Goal: Information Seeking & Learning: Learn about a topic

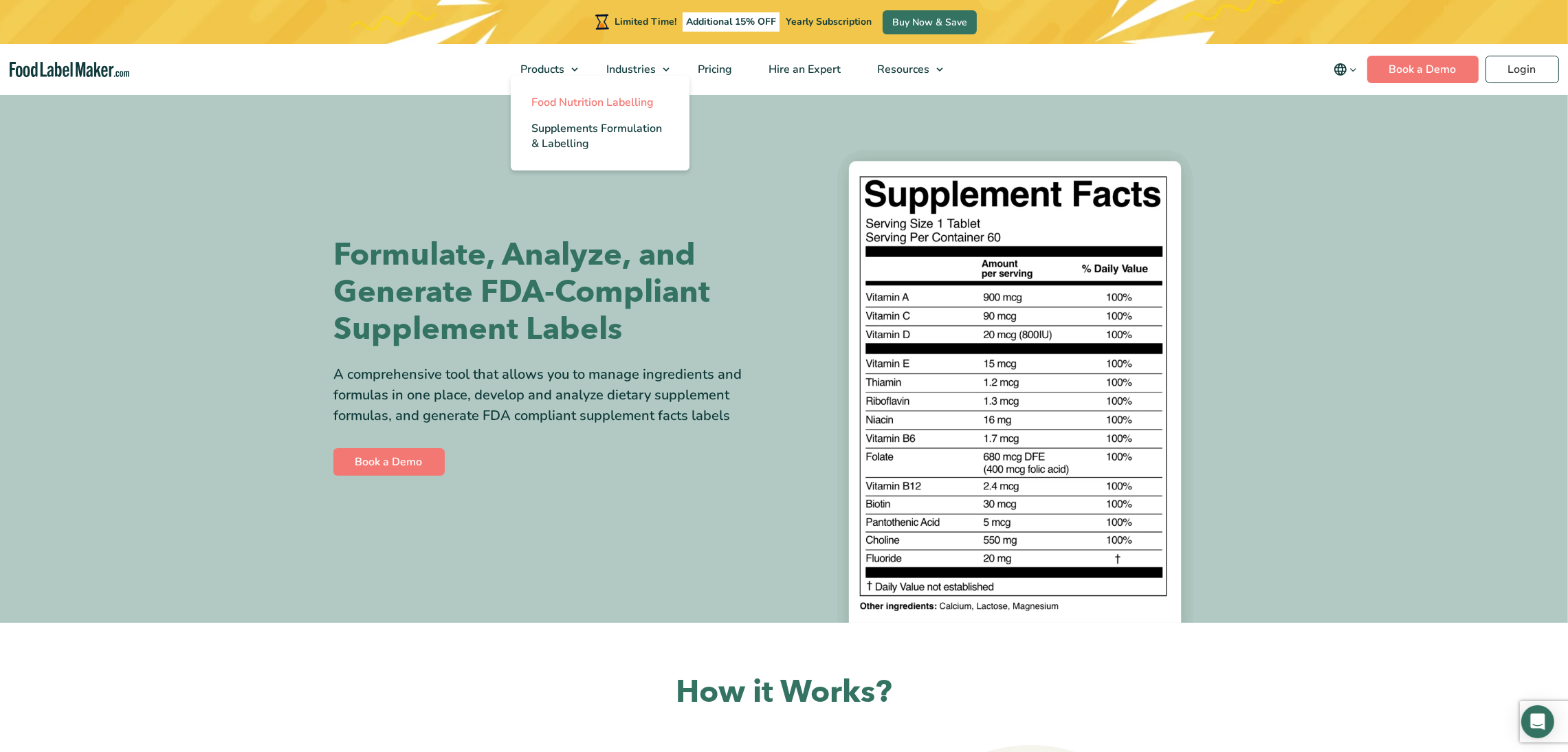
click at [564, 96] on span "Food Nutrition Labelling" at bounding box center [592, 103] width 122 height 15
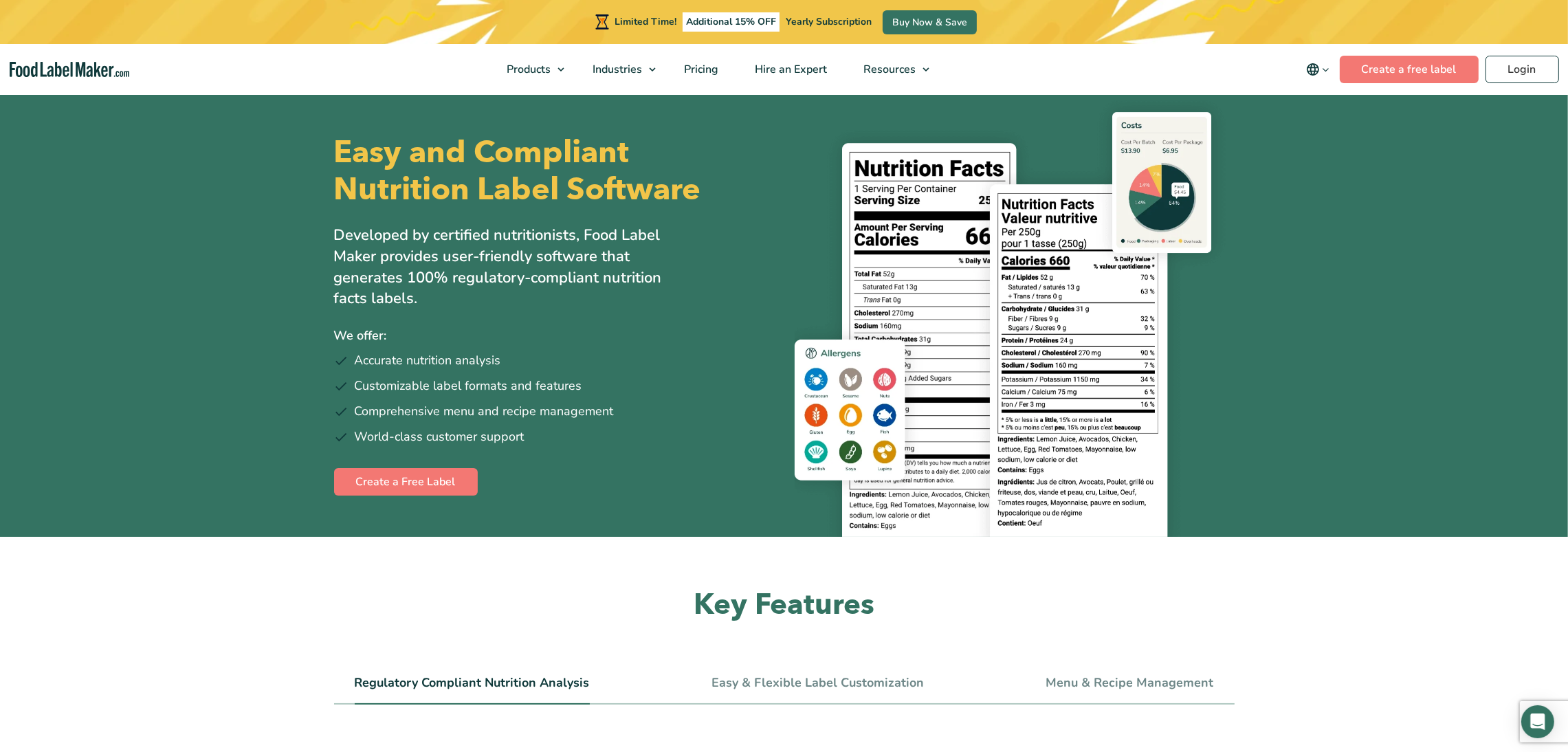
click at [30, 71] on img "main navigation" at bounding box center [69, 69] width 119 height 16
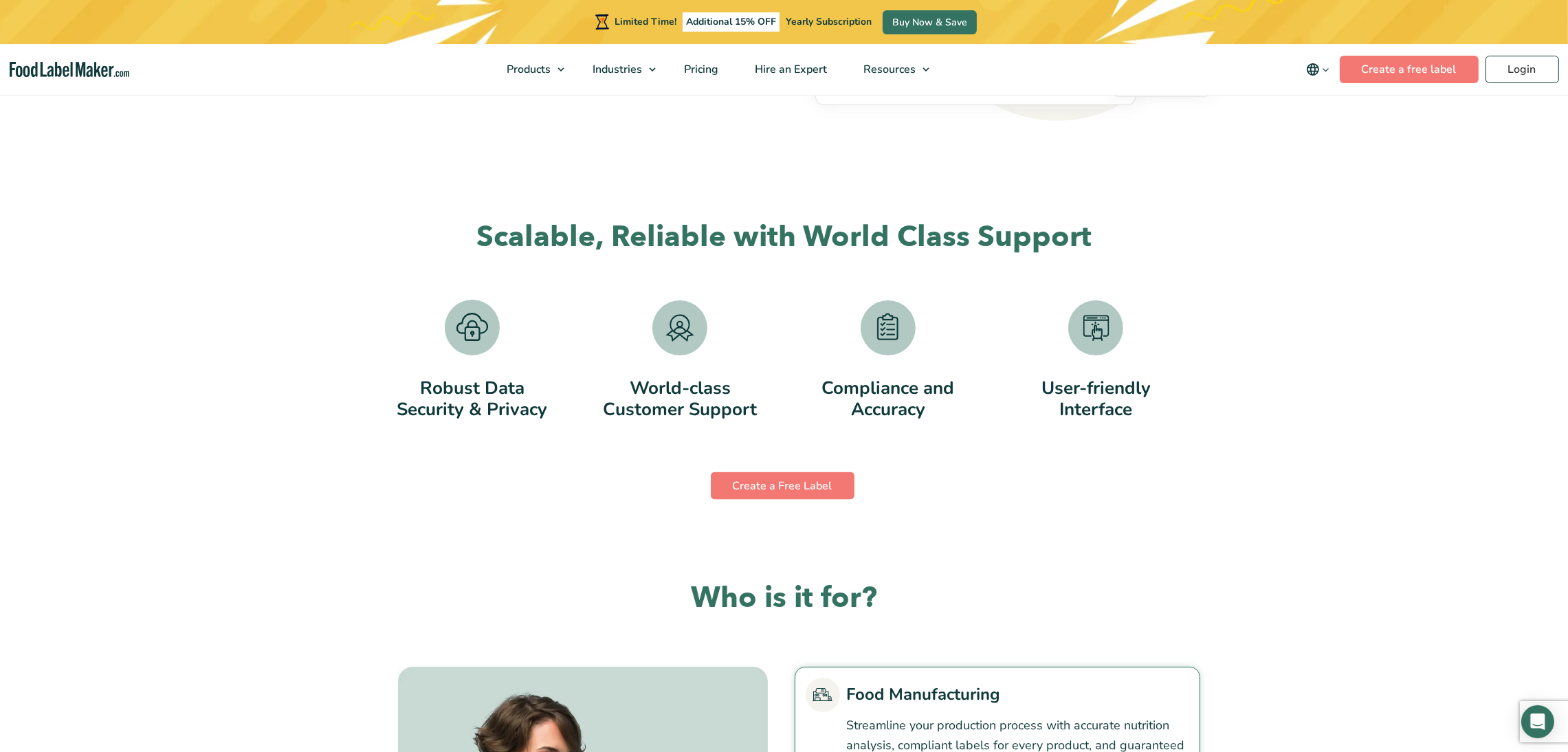
scroll to position [2990, 0]
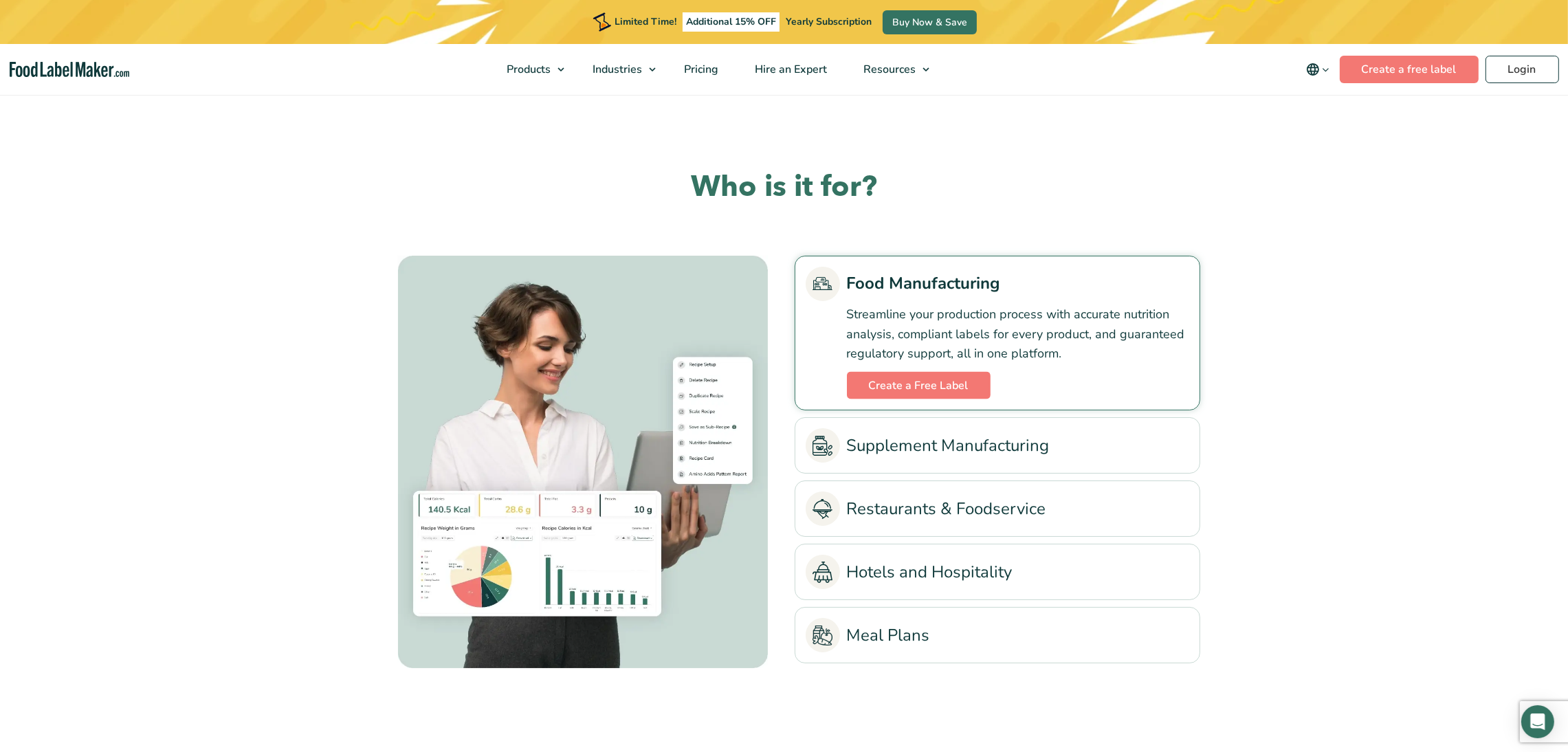
click at [944, 449] on link "Supplement Manufacturing" at bounding box center [997, 445] width 383 height 34
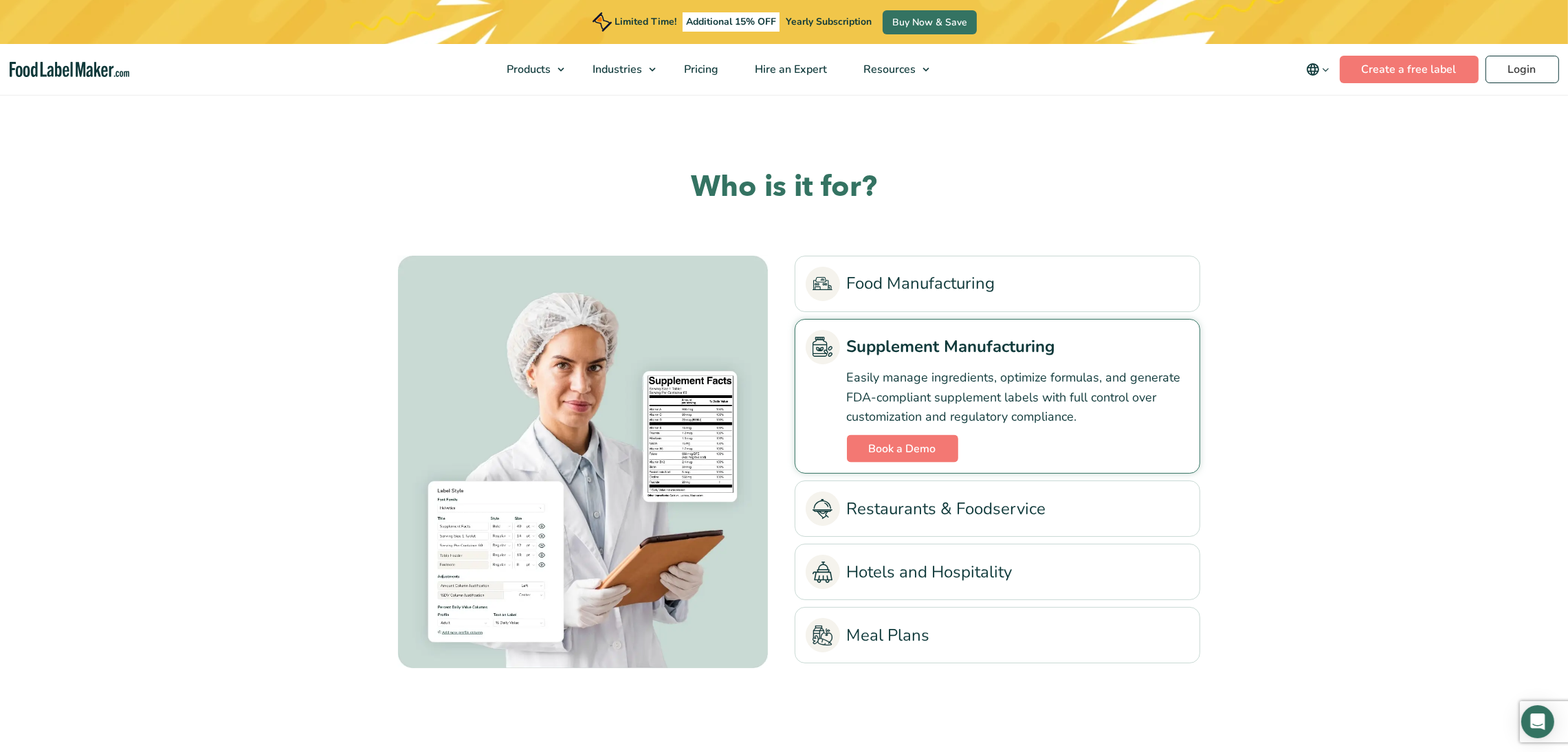
click at [958, 519] on link "Restaurants & Foodservice" at bounding box center [997, 508] width 383 height 34
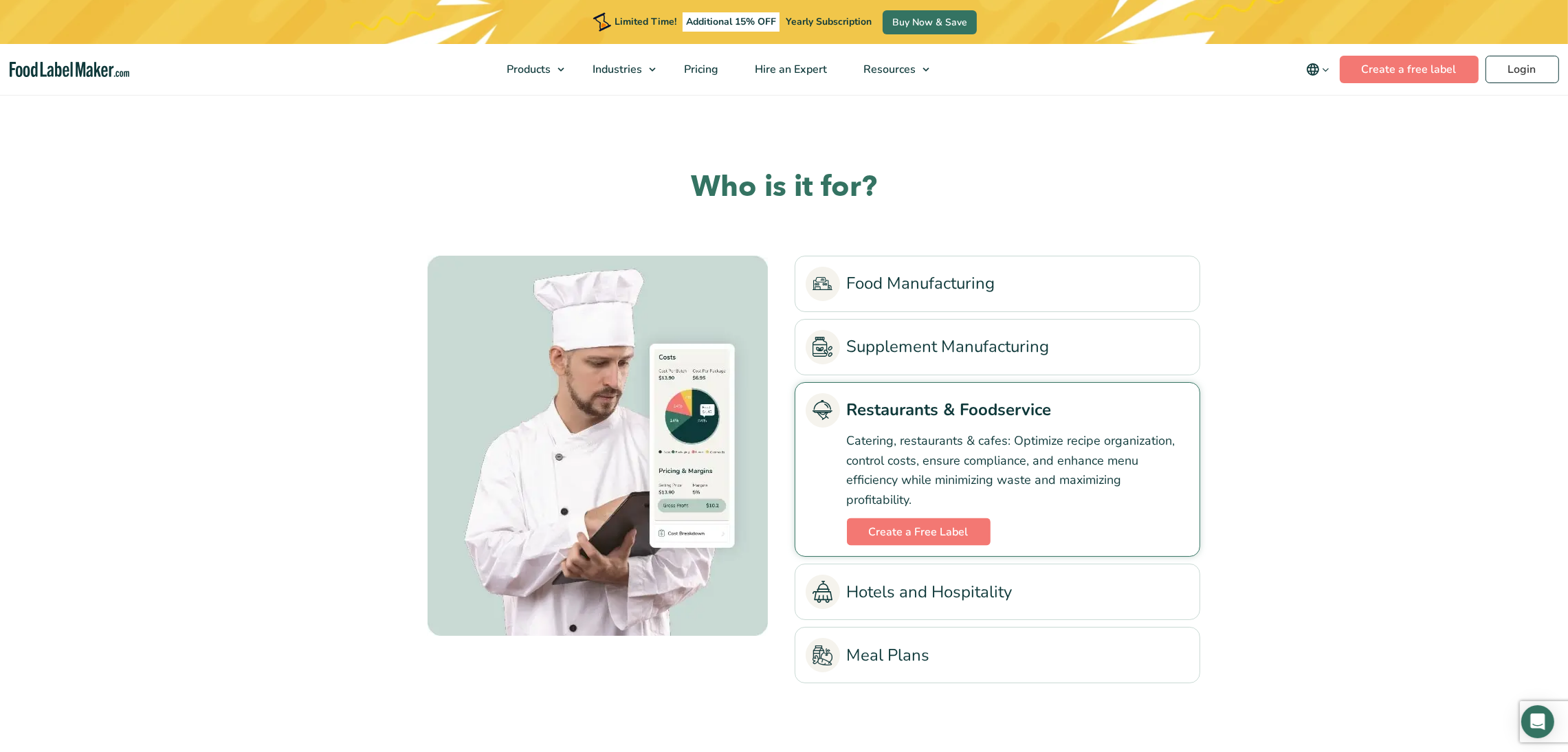
click at [951, 600] on link "Hotels and Hospitality" at bounding box center [997, 592] width 383 height 34
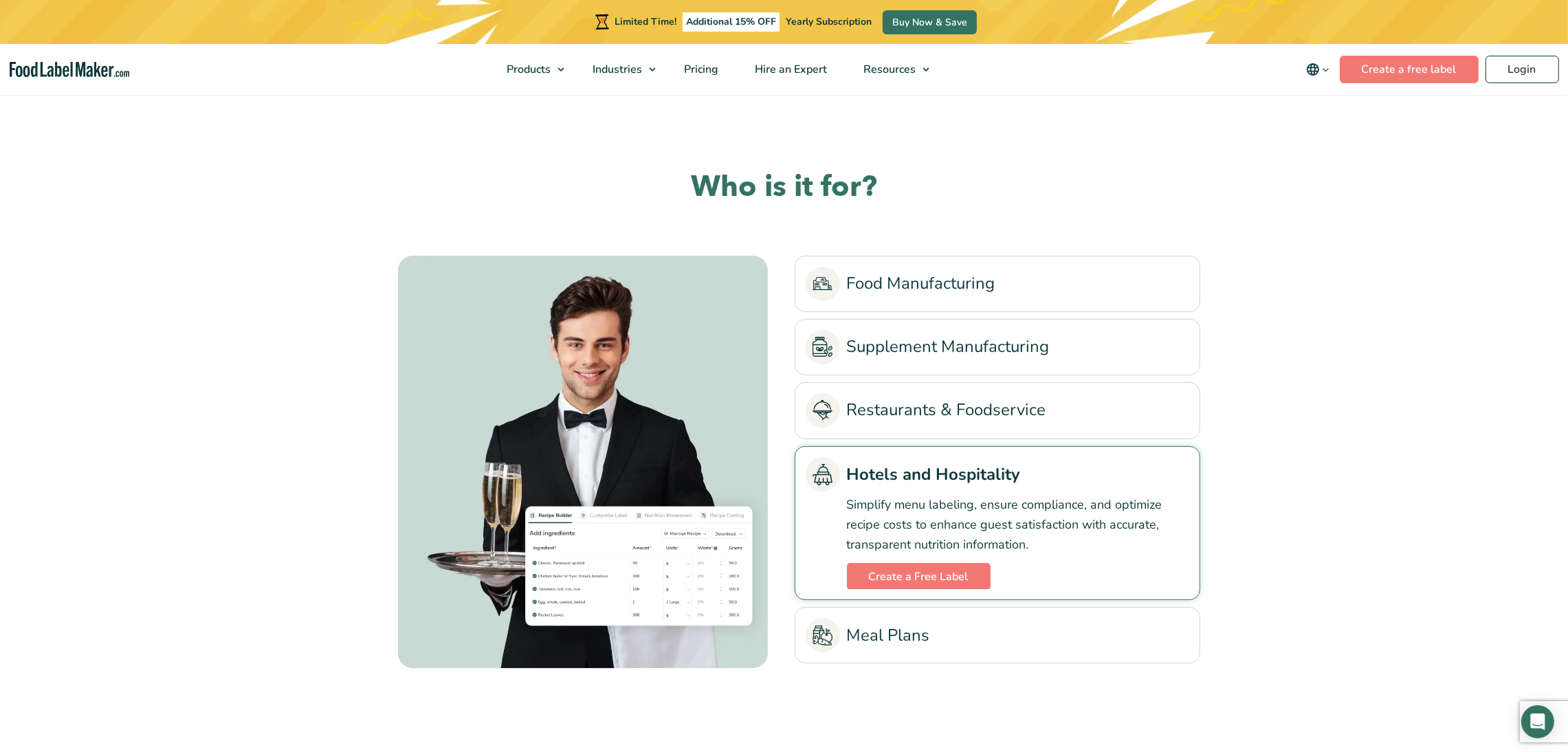
click at [956, 636] on link "Meal Plans" at bounding box center [997, 635] width 383 height 34
